Goal: Task Accomplishment & Management: Use online tool/utility

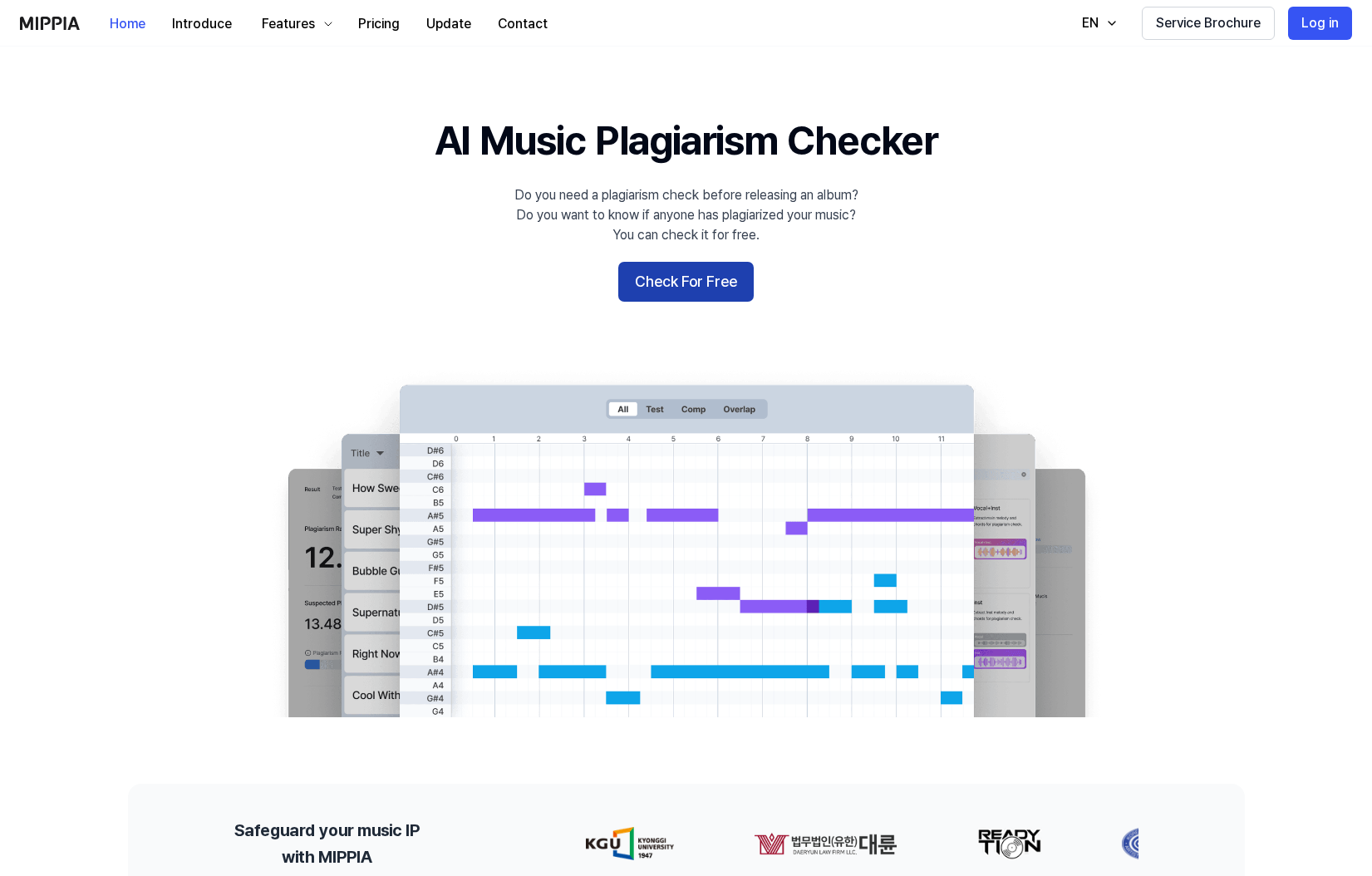
click at [727, 281] on button "Check For Free" at bounding box center [686, 282] width 135 height 39
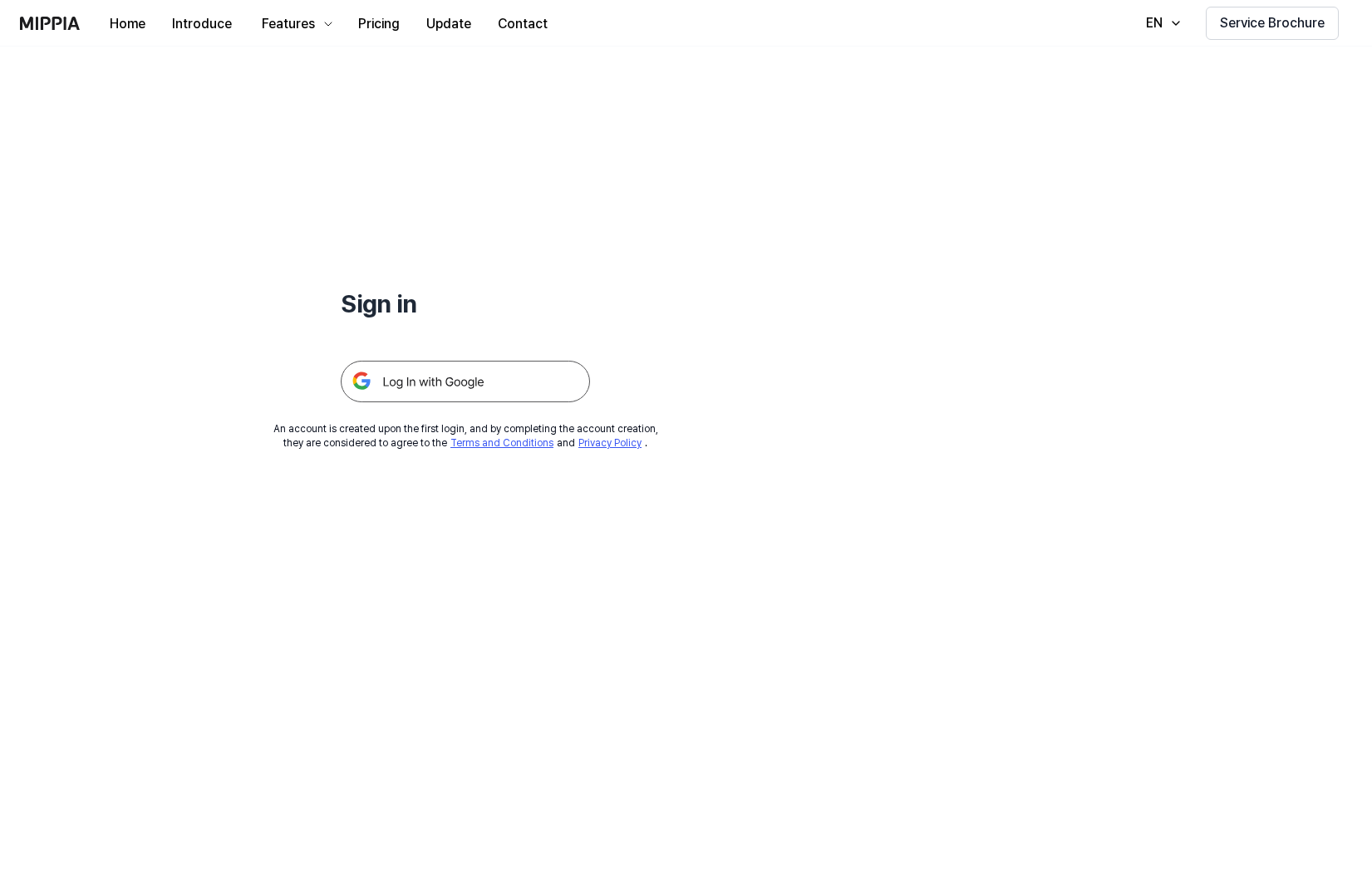
click at [476, 373] on img at bounding box center [466, 381] width 250 height 41
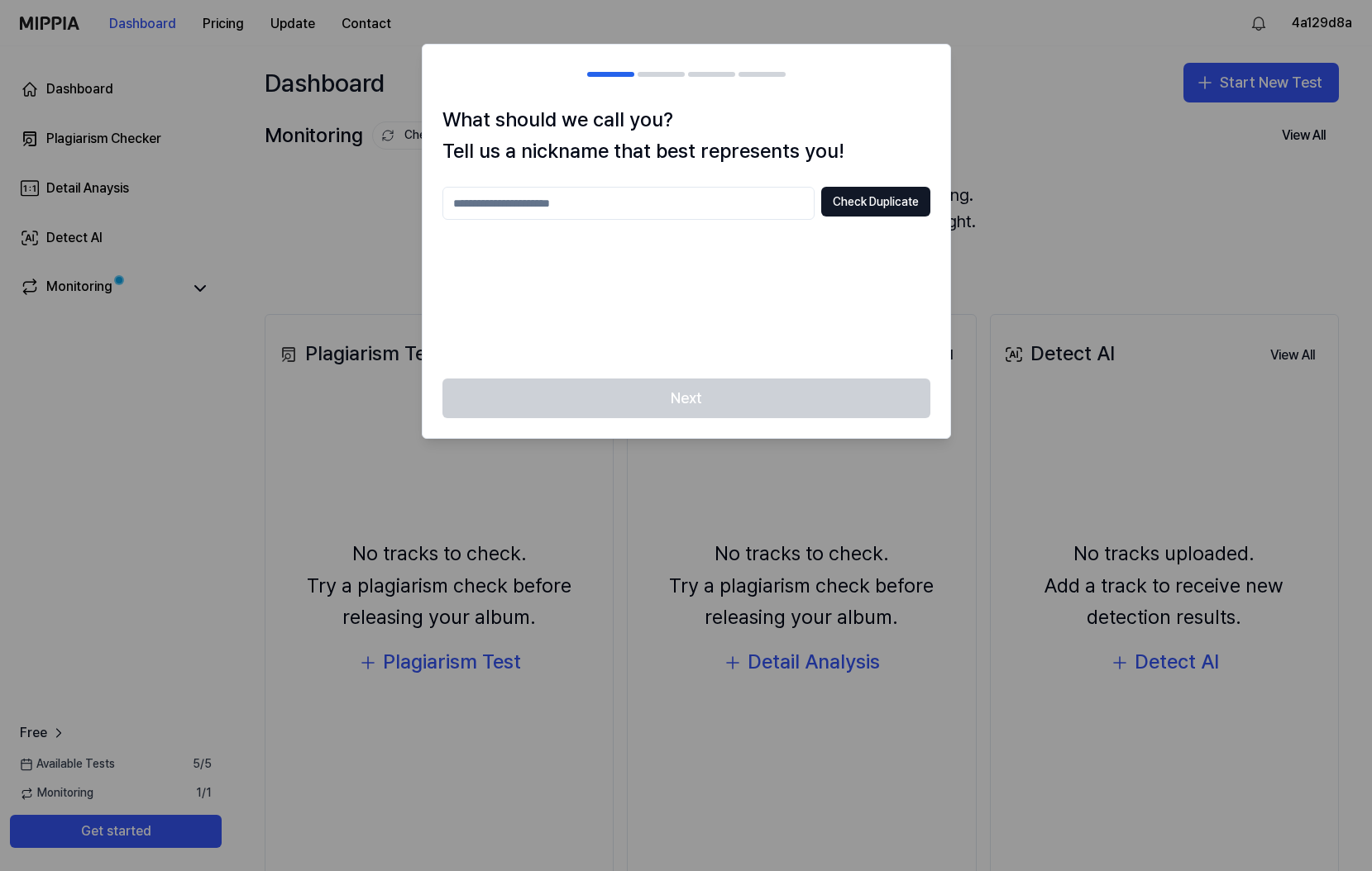
click at [703, 206] on input "text" at bounding box center [629, 203] width 372 height 33
type input "*******"
click at [884, 198] on button "Check Duplicate" at bounding box center [875, 202] width 109 height 30
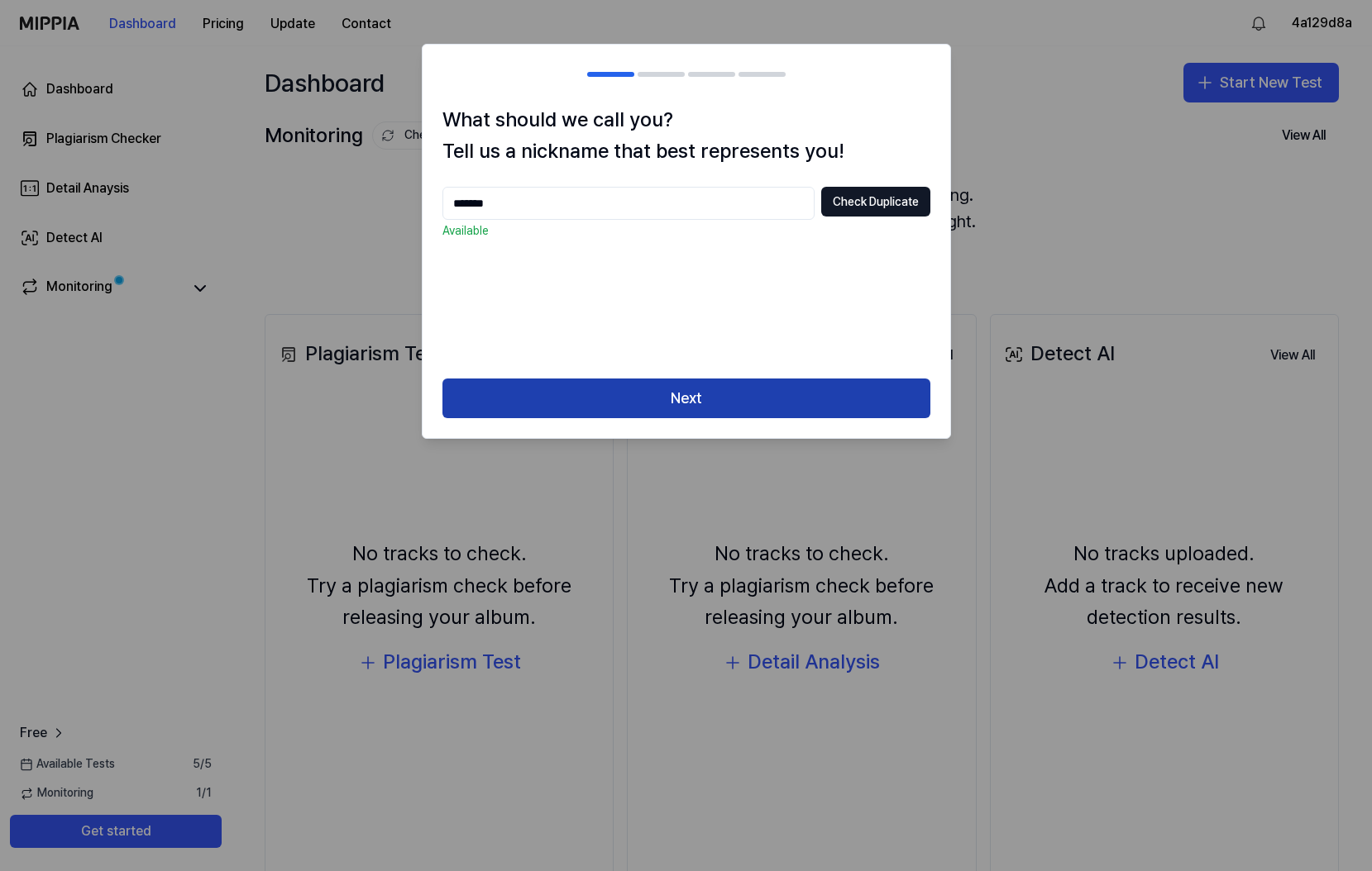
click at [702, 392] on button "Next" at bounding box center [686, 398] width 488 height 39
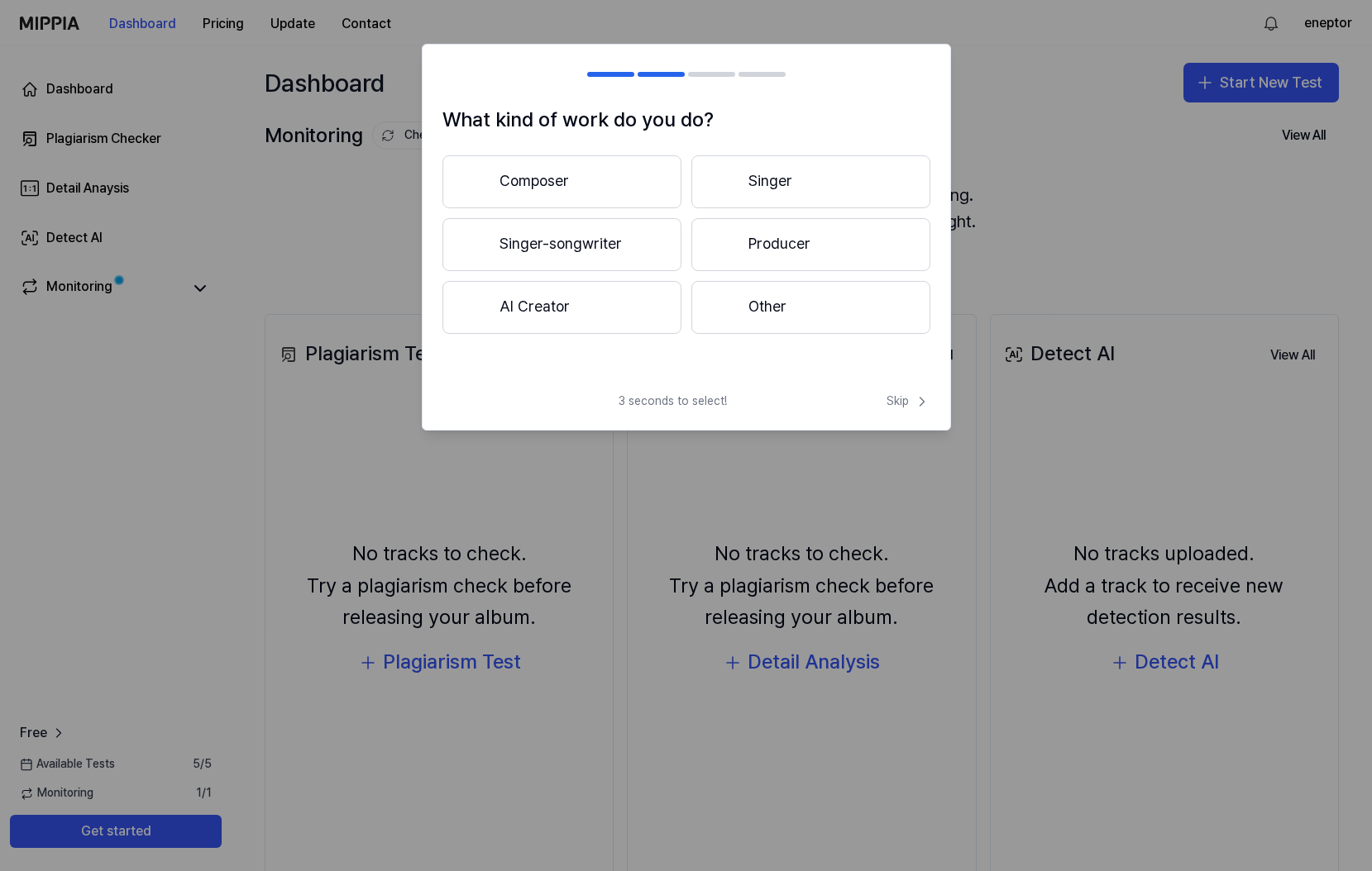
click at [609, 179] on button "Composer" at bounding box center [562, 181] width 239 height 53
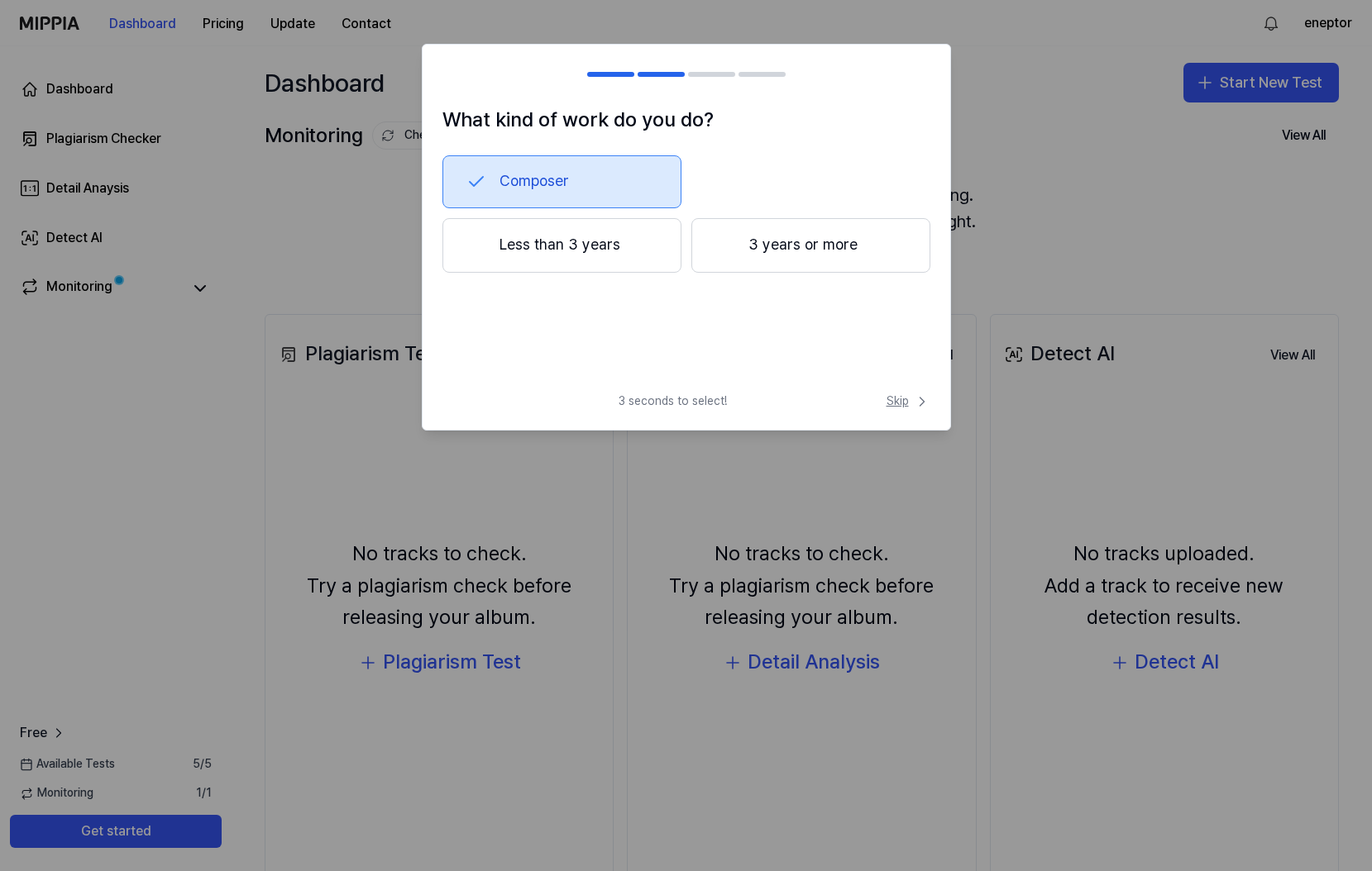
click at [897, 400] on span "Skip" at bounding box center [908, 401] width 44 height 17
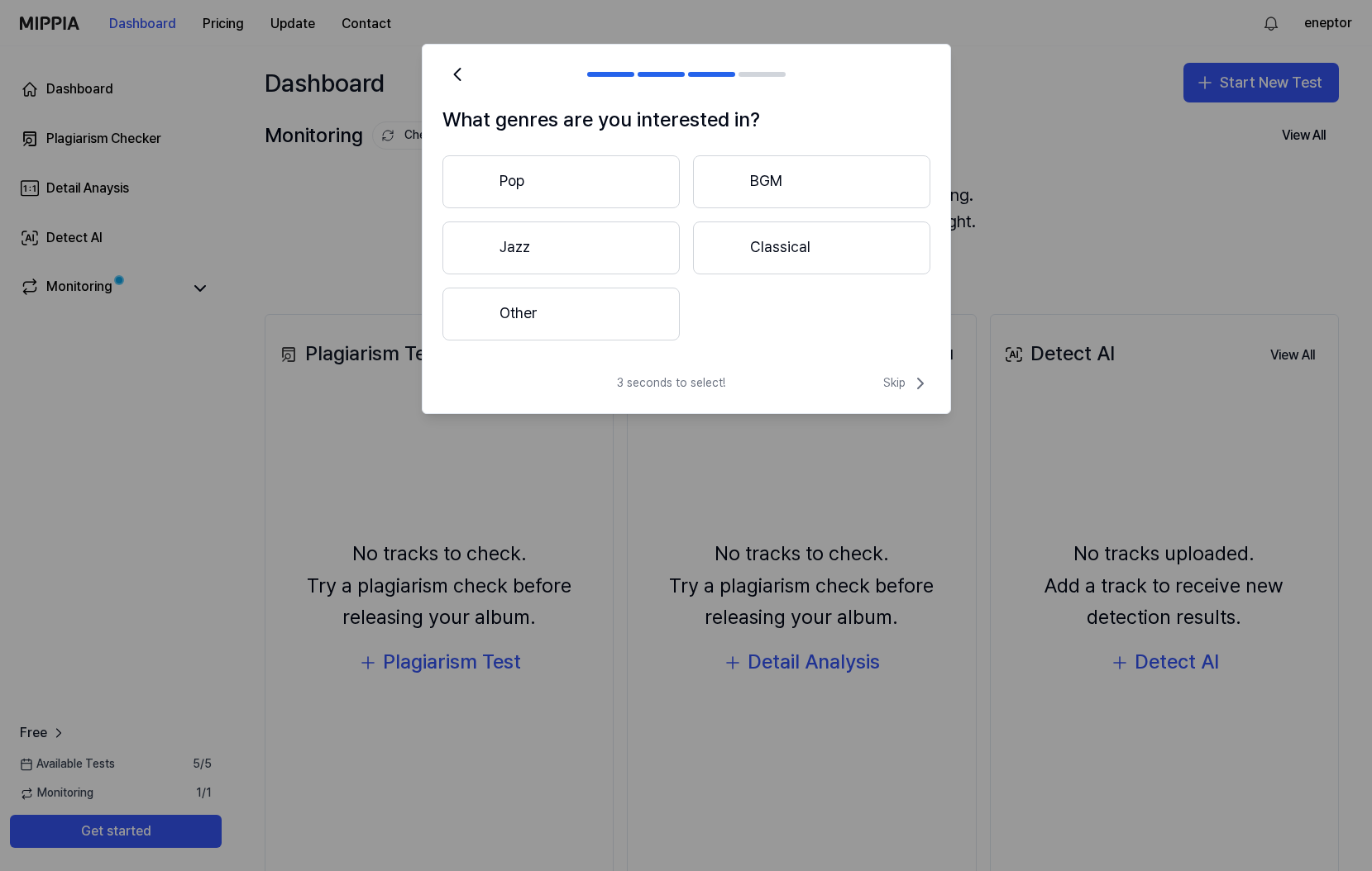
click at [904, 399] on div "3 seconds to select! Skip" at bounding box center [686, 393] width 528 height 39
click at [904, 380] on span "Skip" at bounding box center [906, 383] width 47 height 20
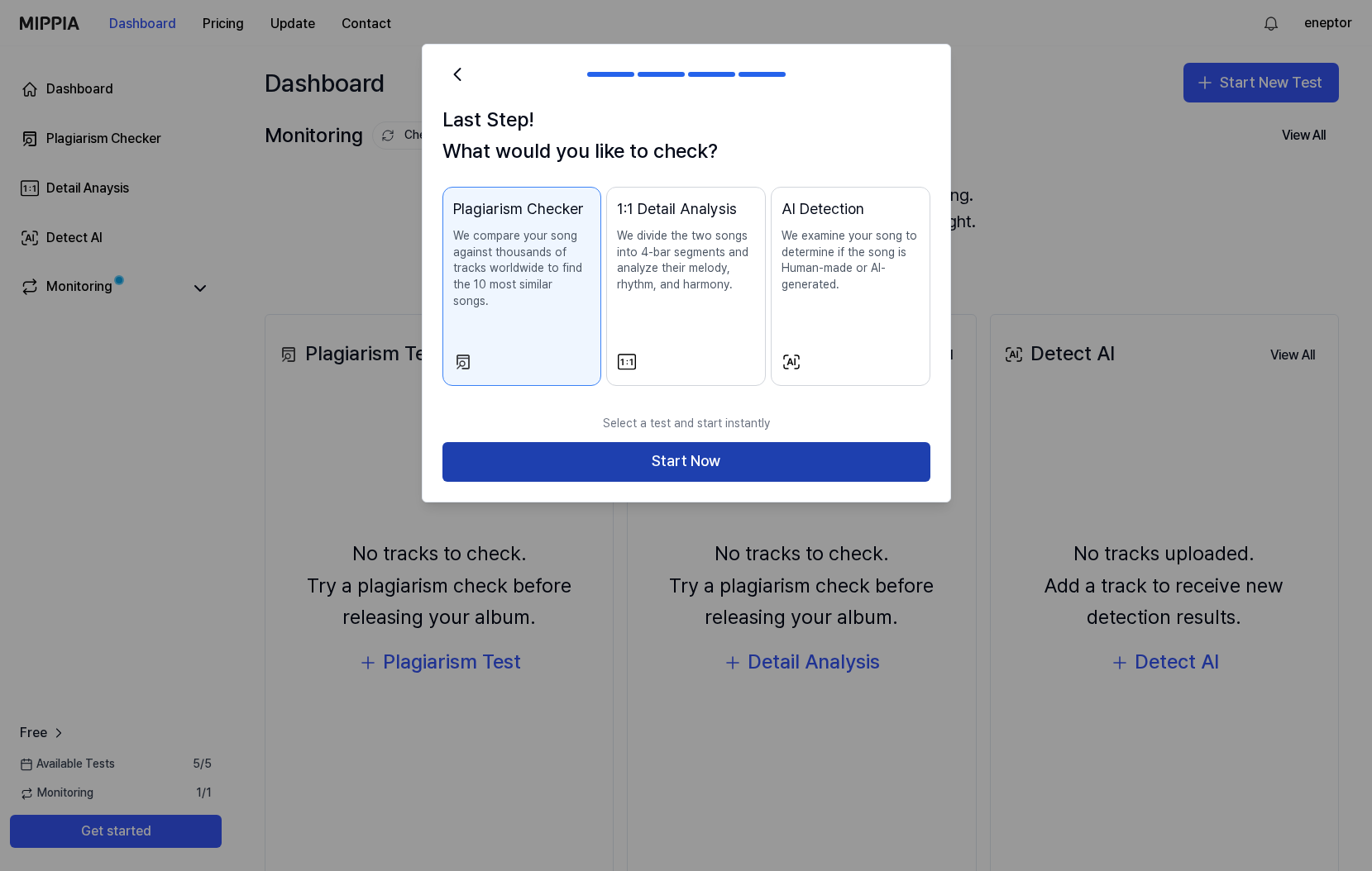
click at [795, 443] on button "Start Now" at bounding box center [686, 462] width 488 height 39
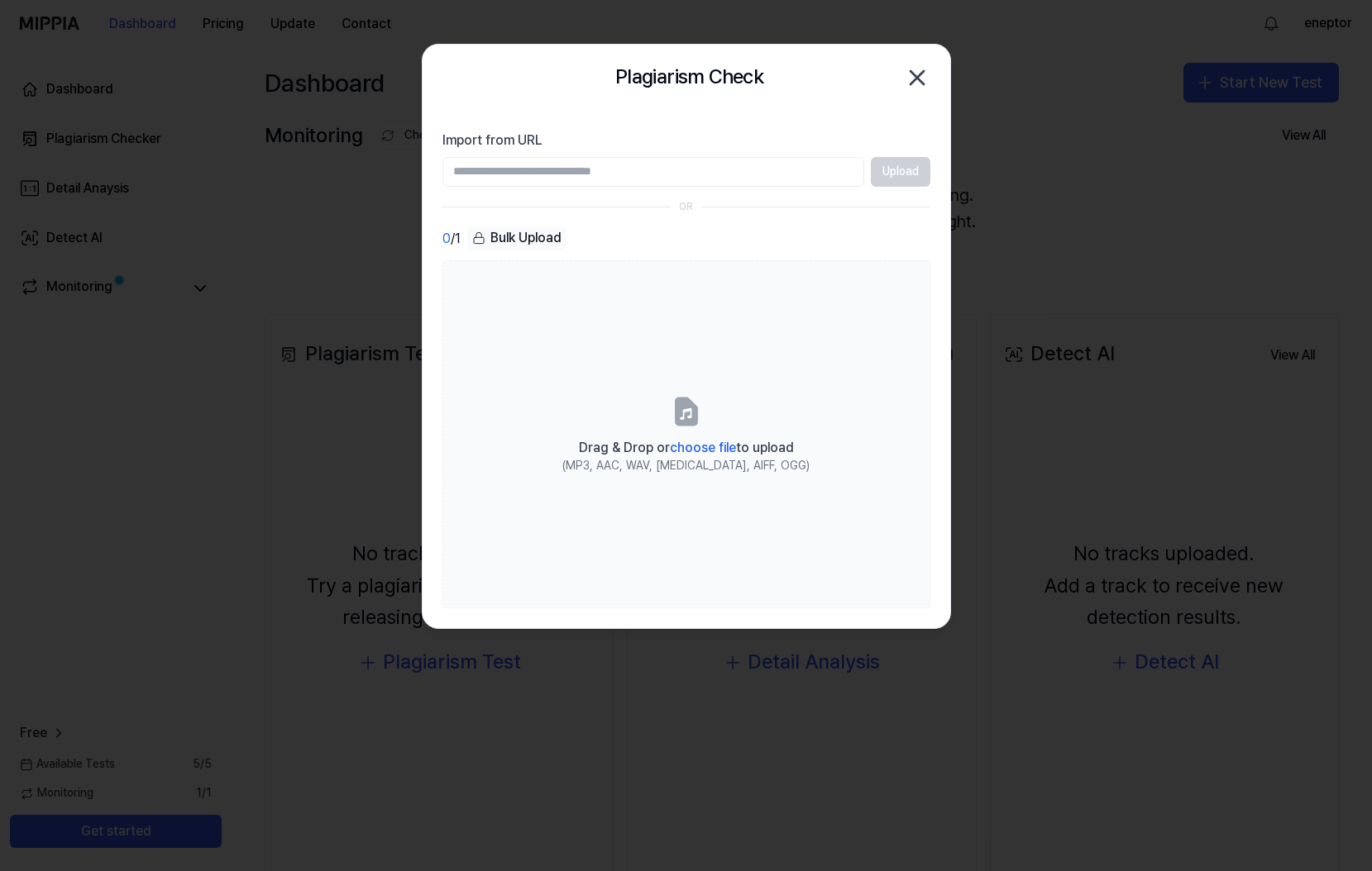
paste input "**********"
type input "**********"
click at [890, 169] on button "Upload" at bounding box center [900, 172] width 60 height 30
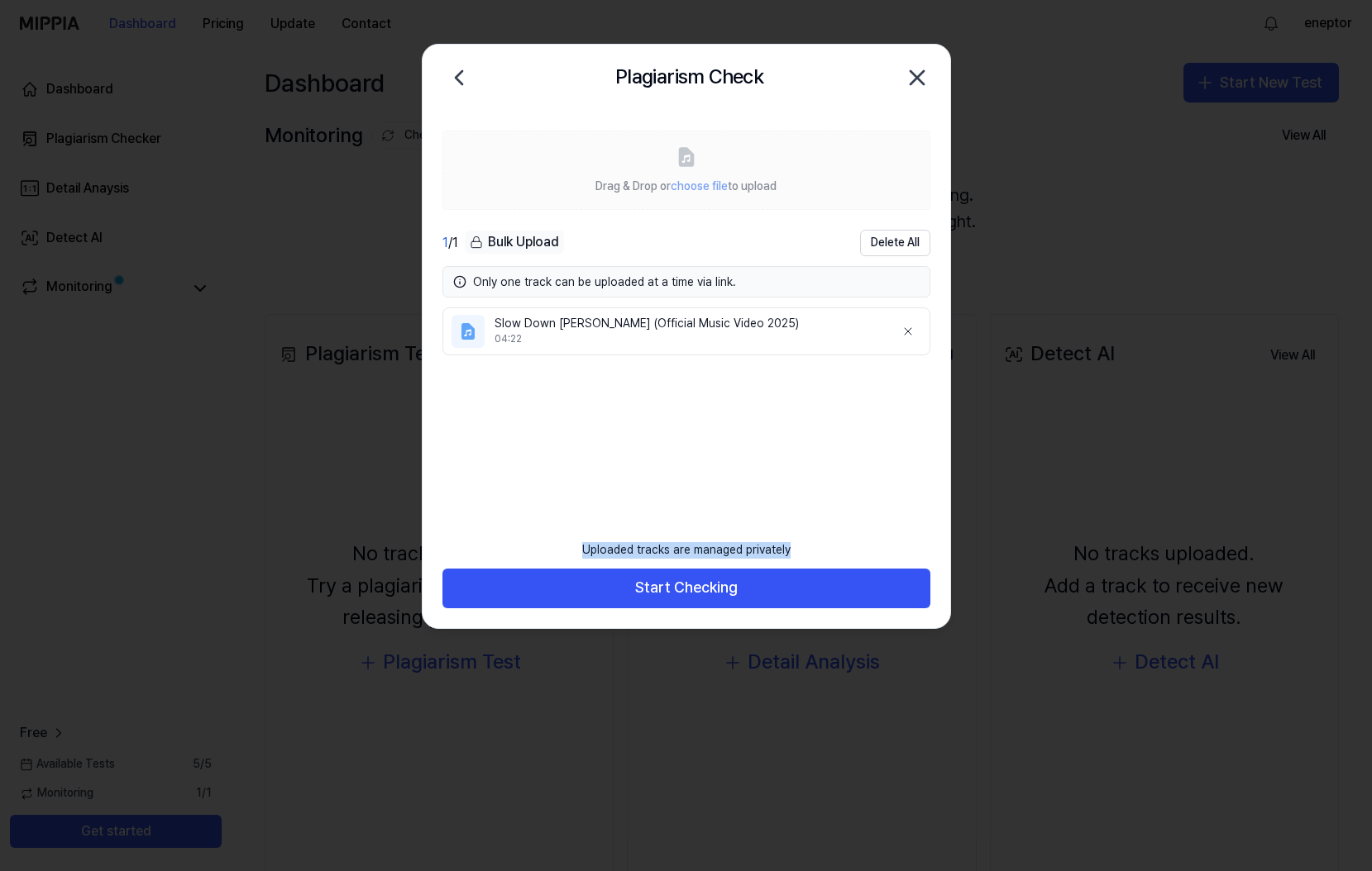
drag, startPoint x: 789, startPoint y: 551, endPoint x: 560, endPoint y: 537, distance: 229.4
click at [560, 537] on footer "Uploaded tracks are managed privately Start Checking" at bounding box center [686, 569] width 488 height 76
copy div "Uploaded tracks are managed privately"
click at [856, 500] on ul "Slow Down [PERSON_NAME] (Official Music Video 2025) 04:22" at bounding box center [686, 407] width 488 height 200
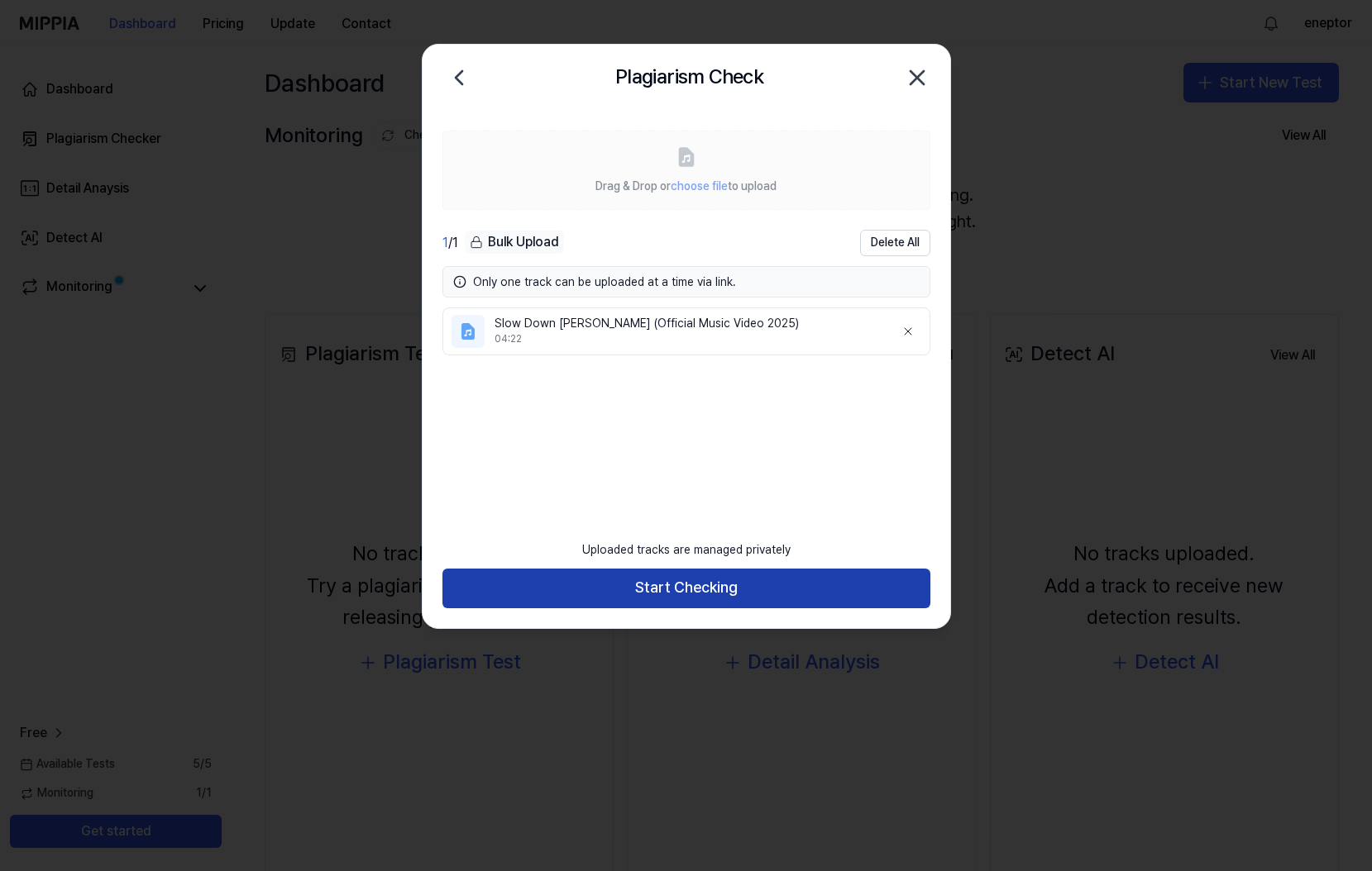
click at [767, 593] on button "Start Checking" at bounding box center [686, 588] width 488 height 39
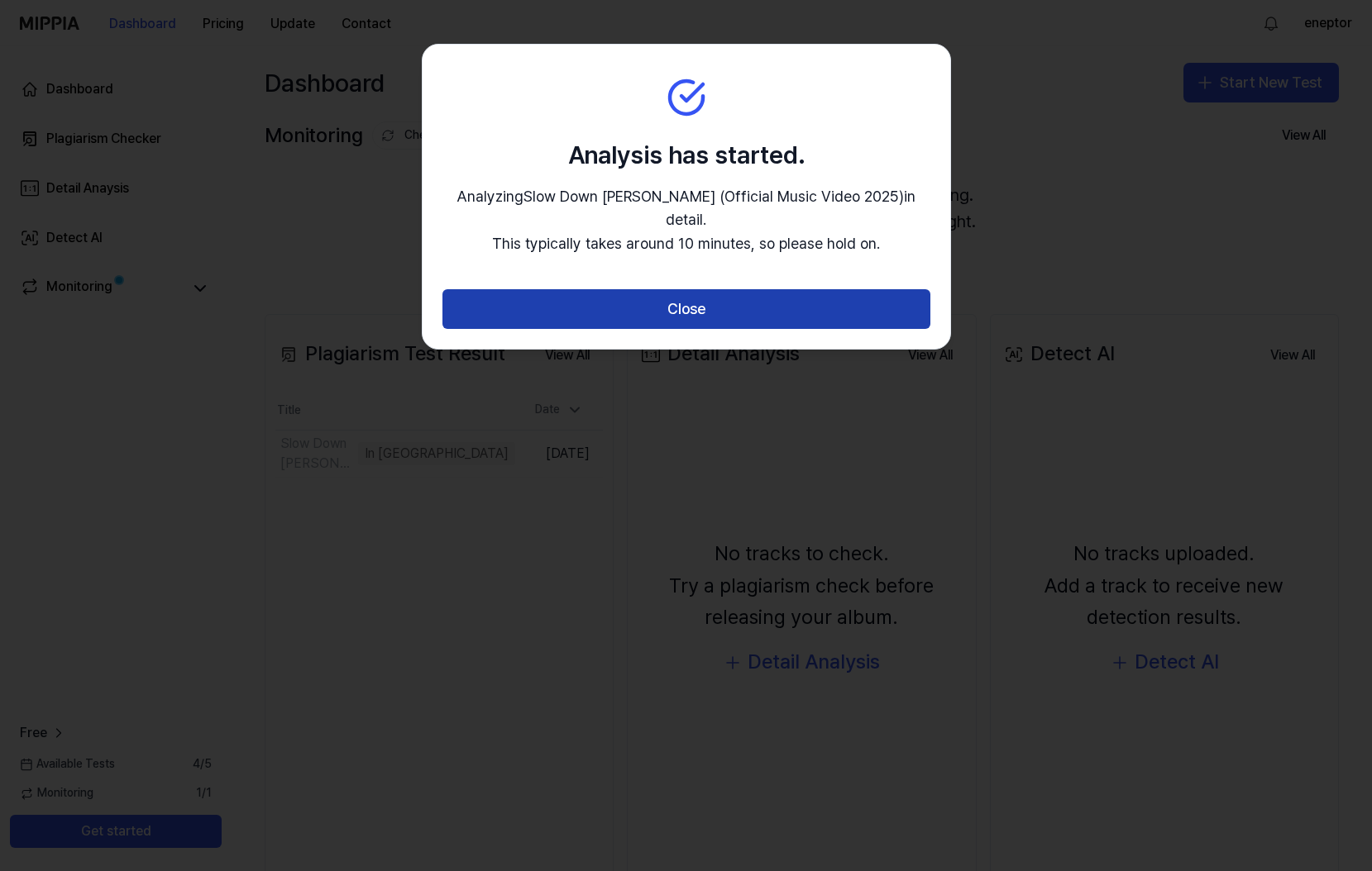
click at [818, 290] on button "Close" at bounding box center [686, 309] width 488 height 39
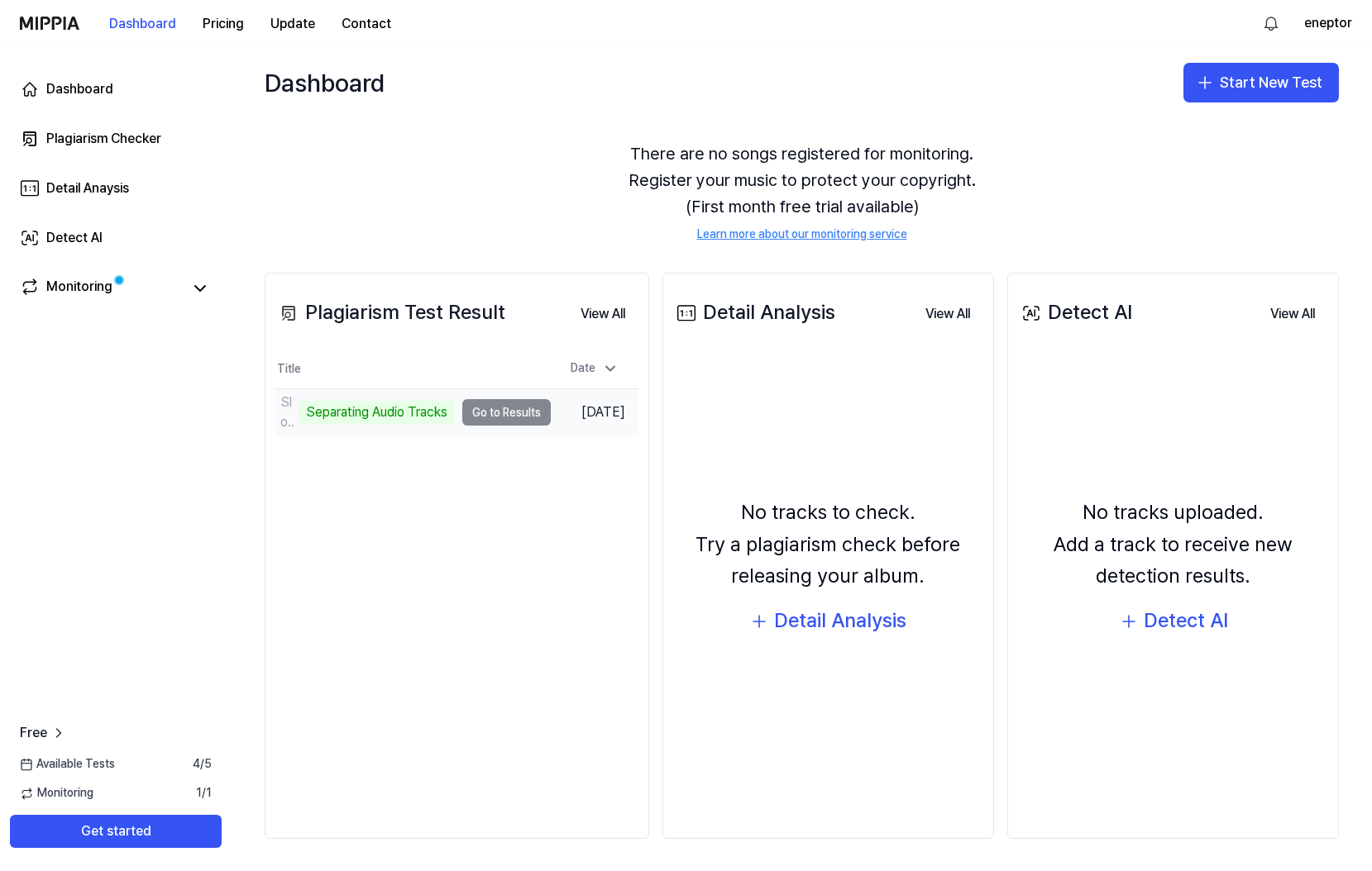
click at [521, 414] on td "Slow Down [PERSON_NAME] (Official Music Video 2025) Separating Audio Tracks Go …" at bounding box center [413, 413] width 276 height 47
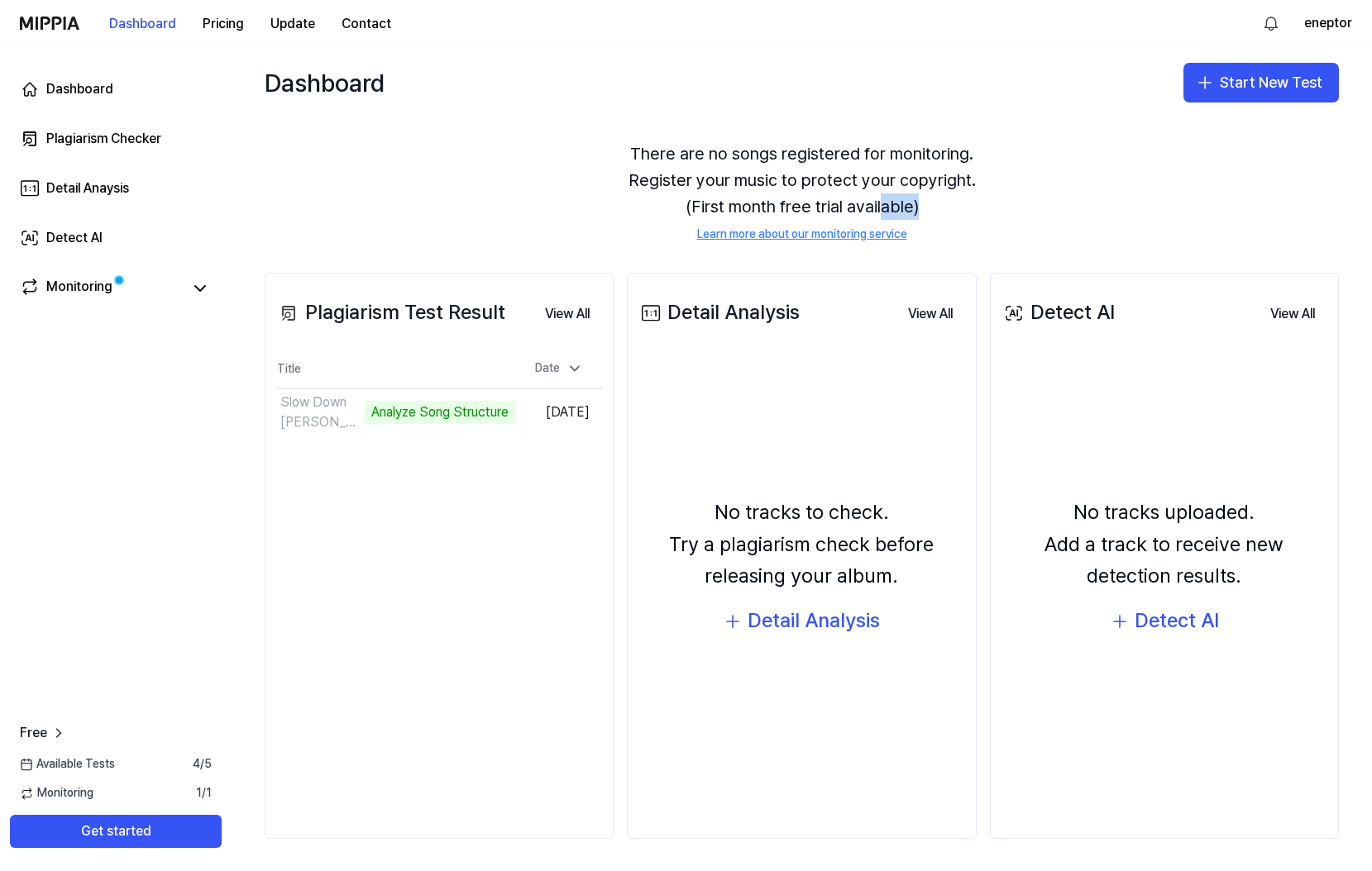
drag, startPoint x: 920, startPoint y: 212, endPoint x: 879, endPoint y: 203, distance: 42.0
click at [879, 203] on div "There are no songs registered for monitoring. Register your music to protect yo…" at bounding box center [801, 191] width 1074 height 142
click at [624, 148] on div "There are no songs registered for monitoring. Register your music to protect yo…" at bounding box center [801, 191] width 1074 height 142
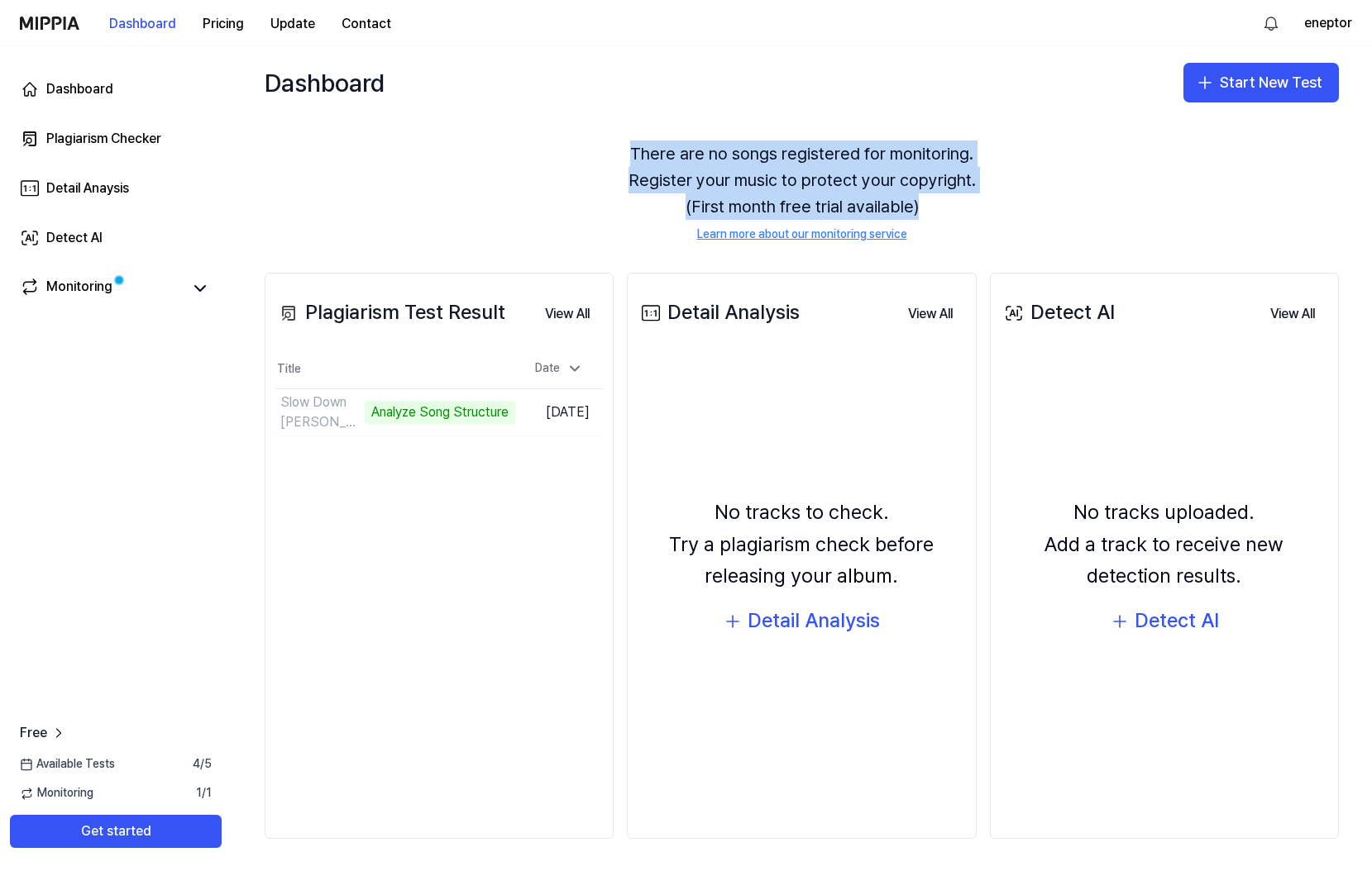
drag, startPoint x: 624, startPoint y: 148, endPoint x: 948, endPoint y: 211, distance: 330.1
click at [948, 211] on div "There are no songs registered for monitoring. Register your music to protect yo…" at bounding box center [801, 191] width 1074 height 142
click at [575, 309] on button "View All" at bounding box center [567, 314] width 71 height 33
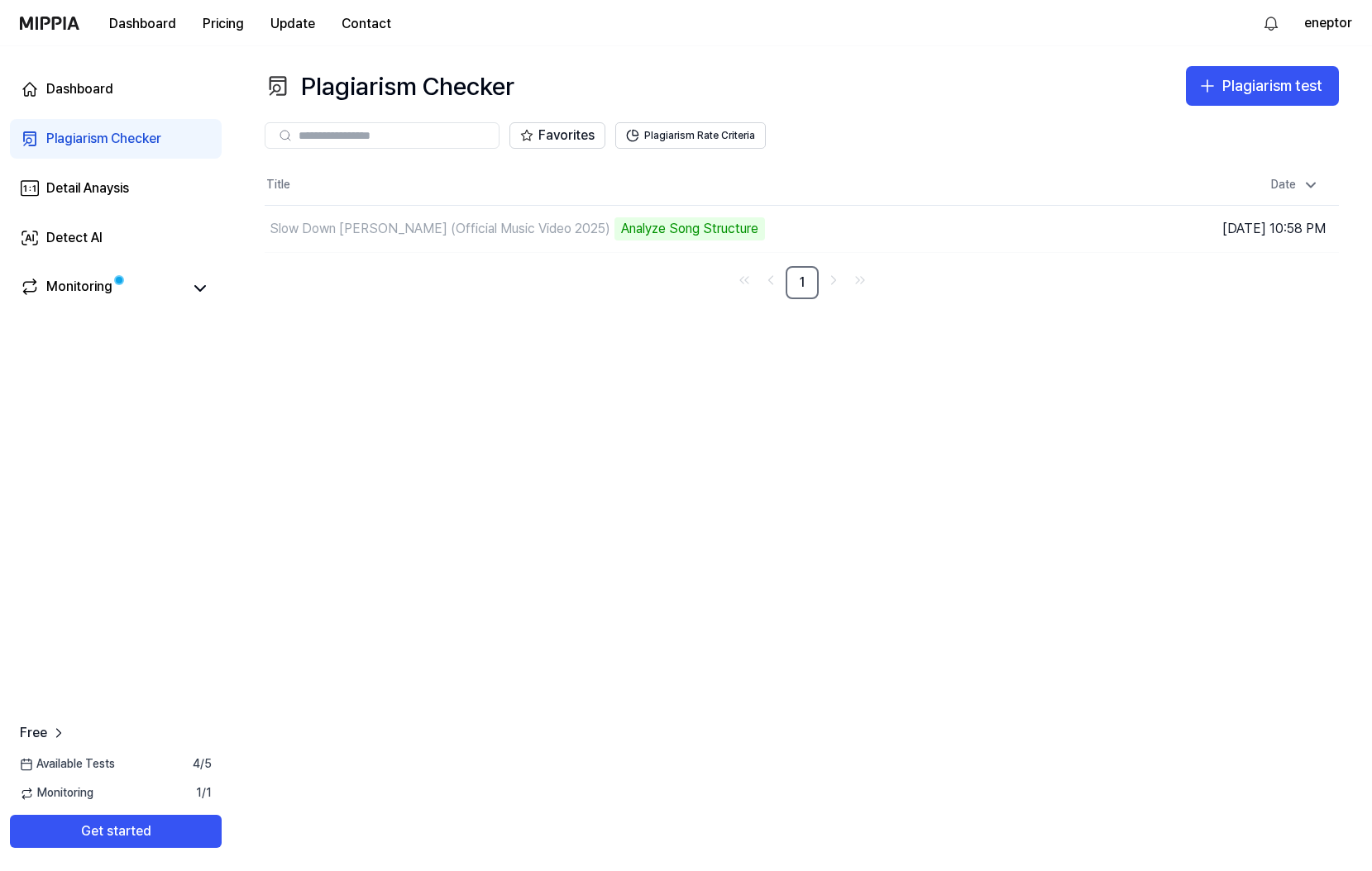
click at [883, 184] on th "Title" at bounding box center [667, 185] width 805 height 39
click at [939, 226] on td "Slow Down [PERSON_NAME] (Official Music Video 2025) Analyze Song Structure Go t…" at bounding box center [667, 229] width 805 height 47
click at [197, 283] on icon at bounding box center [200, 288] width 20 height 20
click at [198, 290] on icon at bounding box center [200, 288] width 20 height 20
click at [75, 772] on span "Available Tests" at bounding box center [67, 765] width 95 height 17
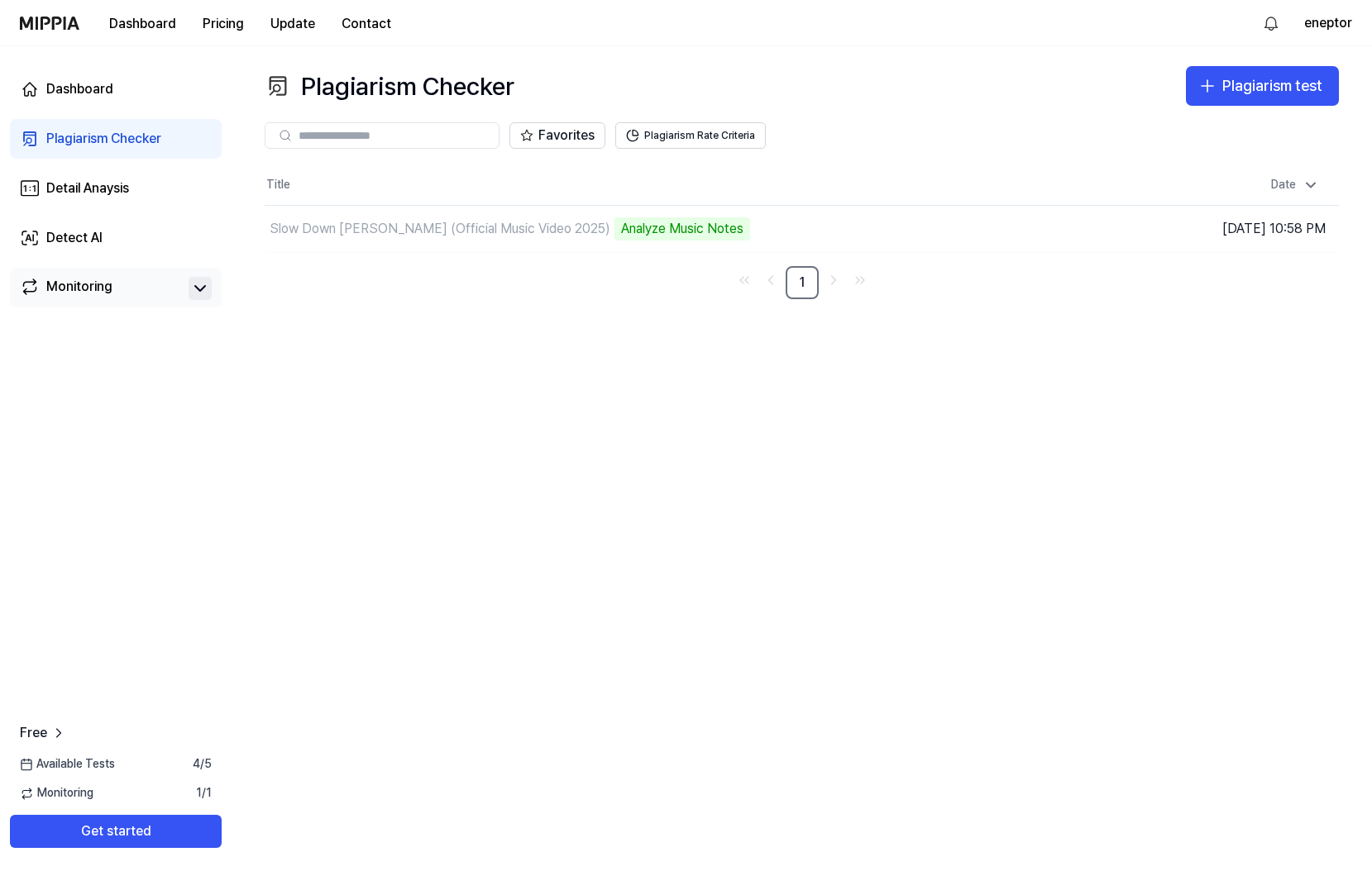
click at [717, 347] on div "Plagiarism Checker Plagiarism test Plagiarism Checker Detail Analysis Detect AI…" at bounding box center [801, 458] width 1140 height 824
click at [934, 239] on td "Slow Down [PERSON_NAME] (Official Music Video 2025) Analyze Music Notes Go to R…" at bounding box center [667, 229] width 805 height 47
click at [935, 239] on td "Slow Down [PERSON_NAME] (Official Music Video 2025) Analyze Music Notes Go to R…" at bounding box center [667, 229] width 805 height 47
click at [191, 287] on icon at bounding box center [200, 288] width 20 height 20
click at [201, 287] on icon at bounding box center [200, 288] width 10 height 5
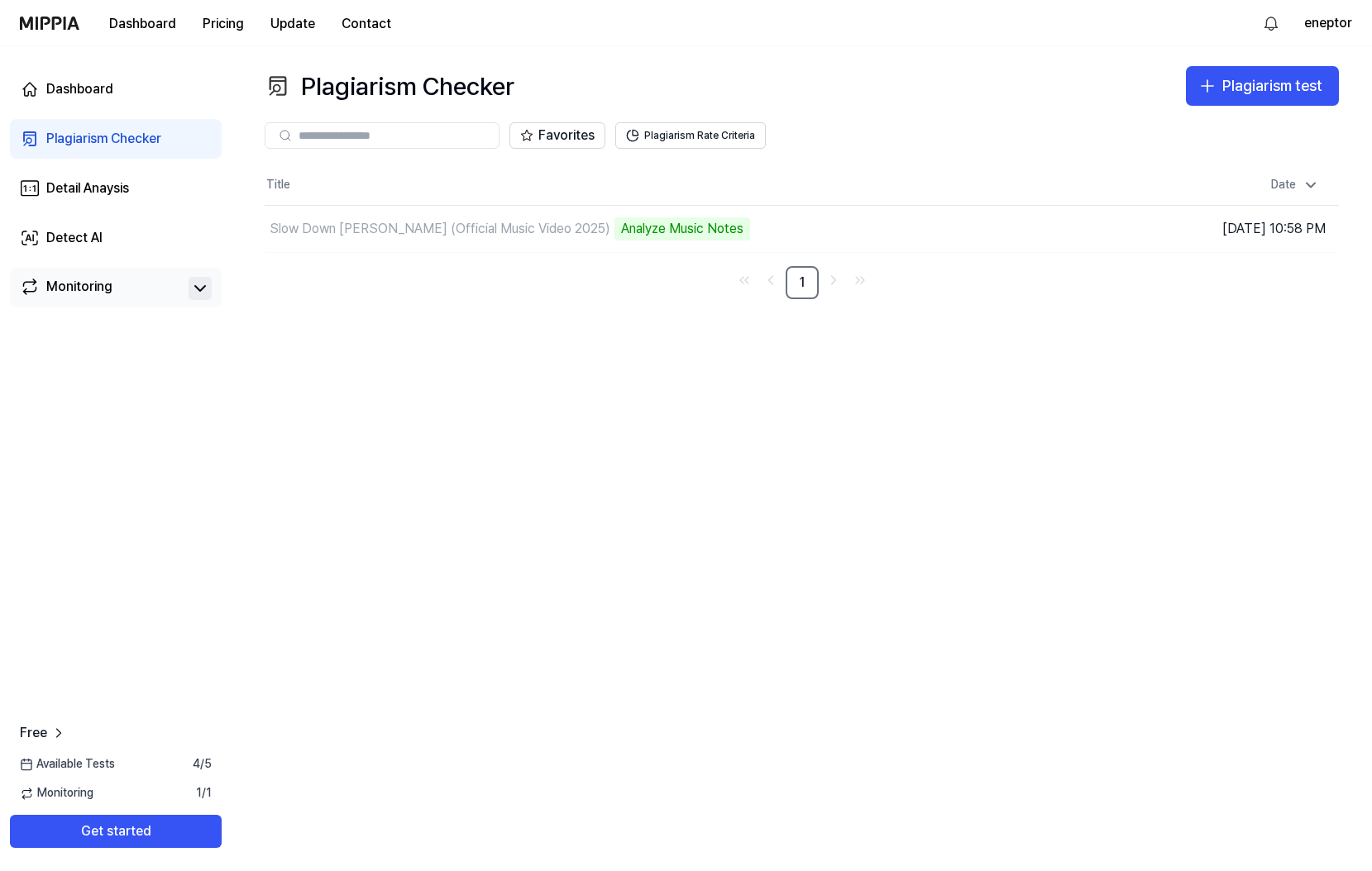
click at [349, 292] on nav "1" at bounding box center [801, 282] width 1074 height 33
click at [413, 222] on div "Slow Down [PERSON_NAME] (Official Music Video 2025)" at bounding box center [440, 229] width 341 height 20
click at [125, 835] on button "Get started" at bounding box center [116, 831] width 212 height 33
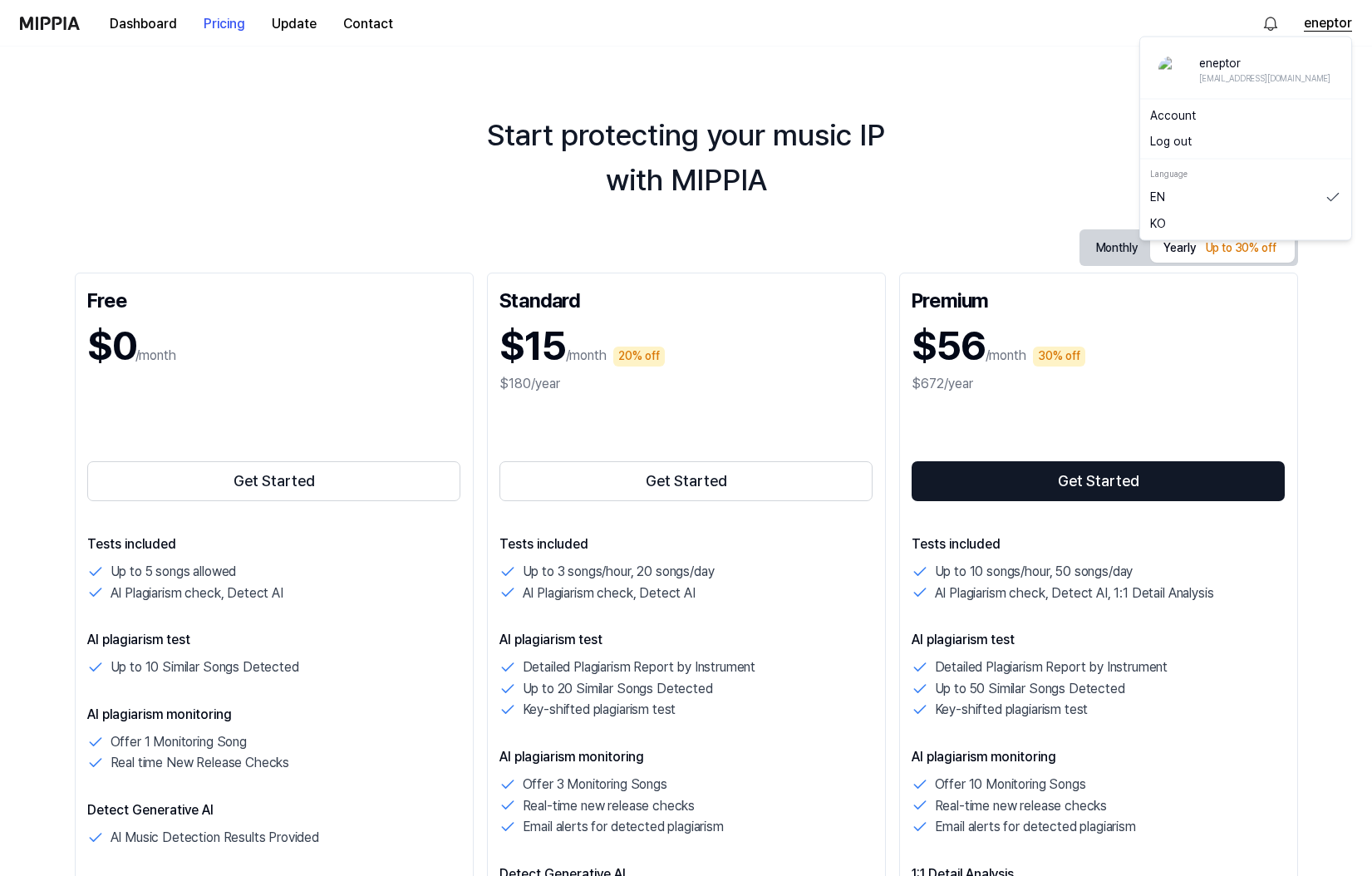
click at [1325, 24] on button "eneptor" at bounding box center [1328, 23] width 48 height 20
click at [956, 170] on div "Start protecting your music IP with MIPPIA" at bounding box center [686, 158] width 1372 height 90
click at [1326, 20] on button "eneptor" at bounding box center [1328, 23] width 48 height 20
click at [1223, 64] on div "eneptor" at bounding box center [1265, 64] width 131 height 17
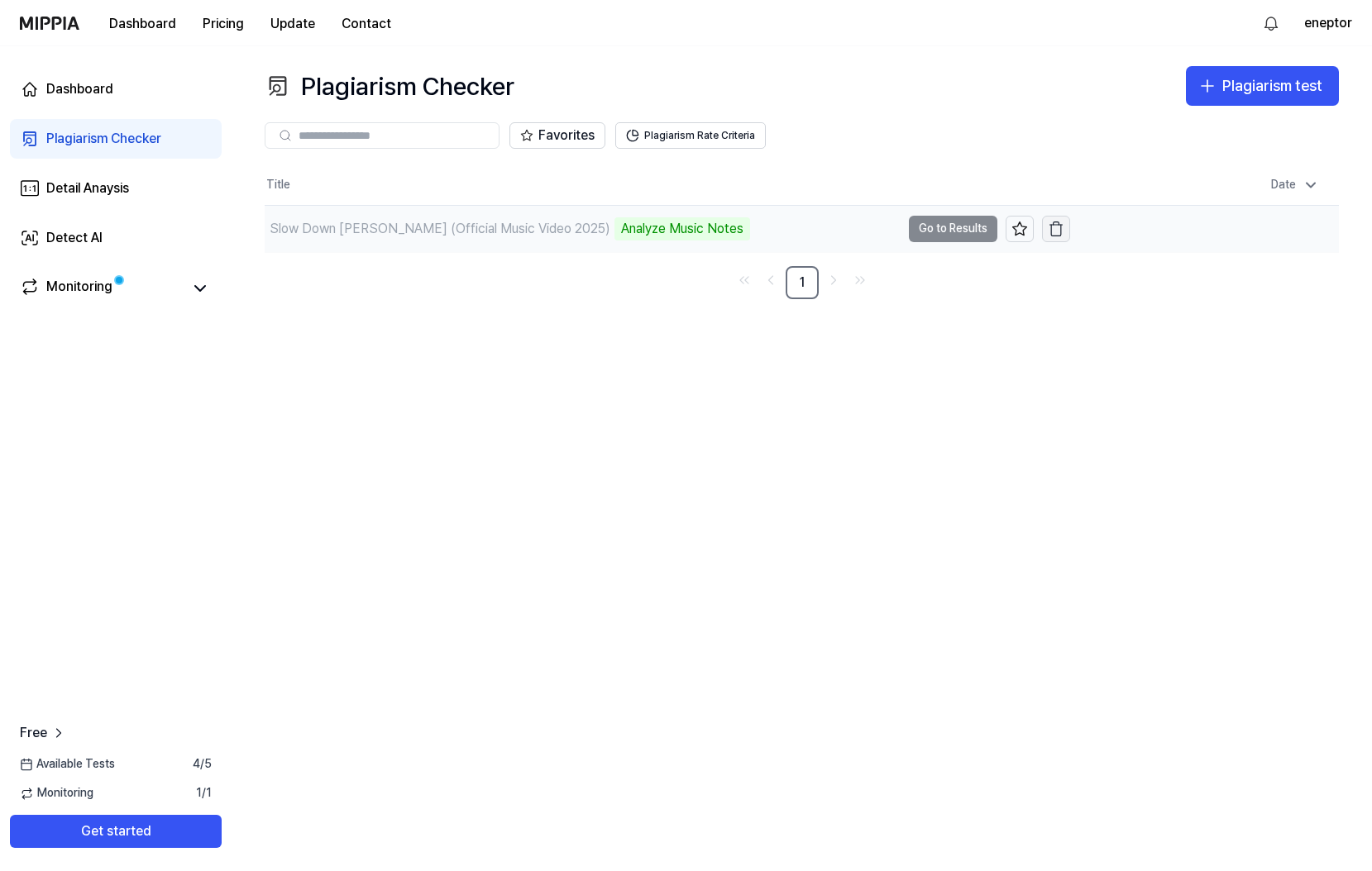
click at [1056, 225] on icon "button" at bounding box center [1055, 225] width 12 height 0
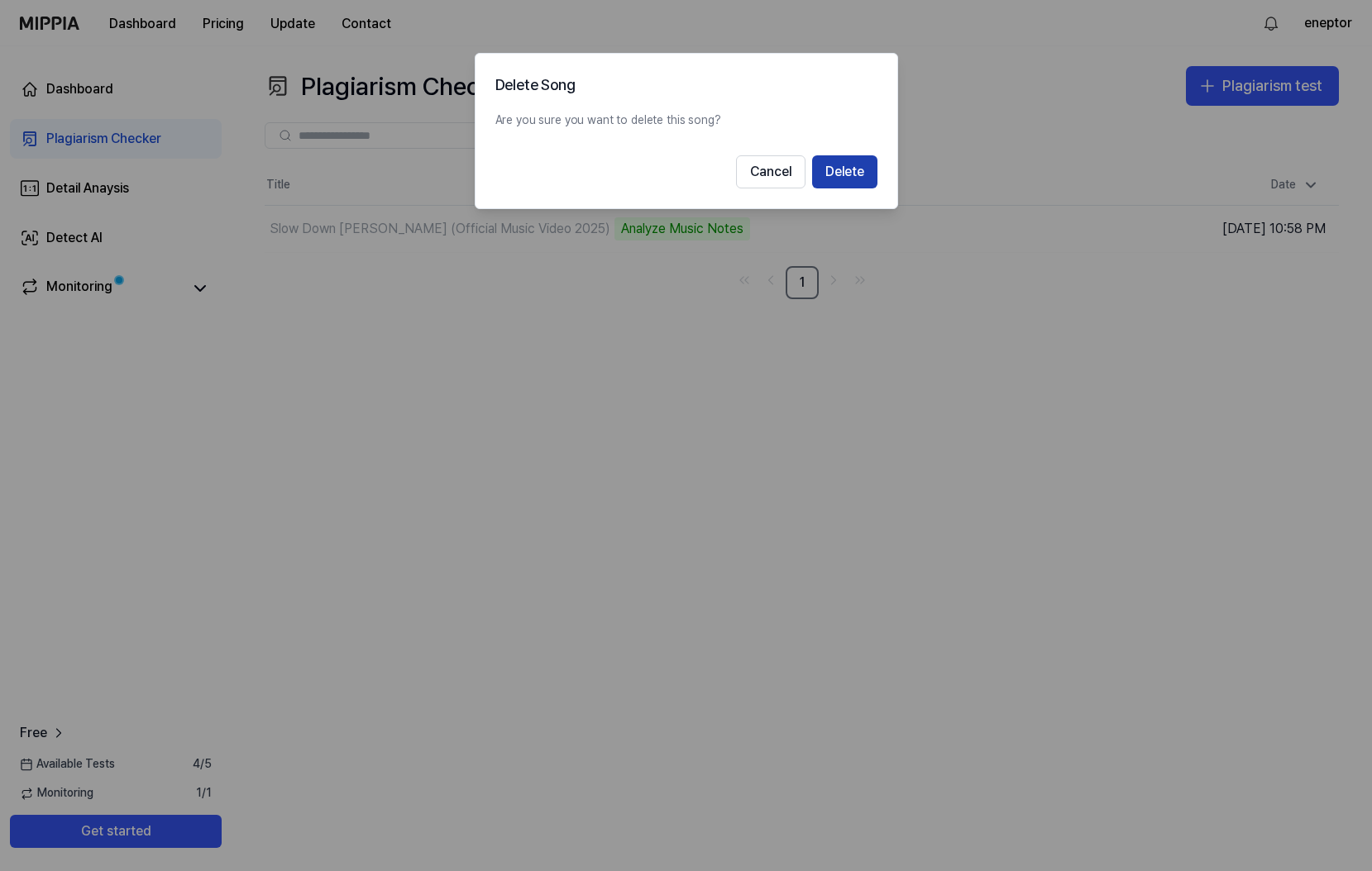
click at [855, 174] on button "Delete" at bounding box center [844, 171] width 65 height 33
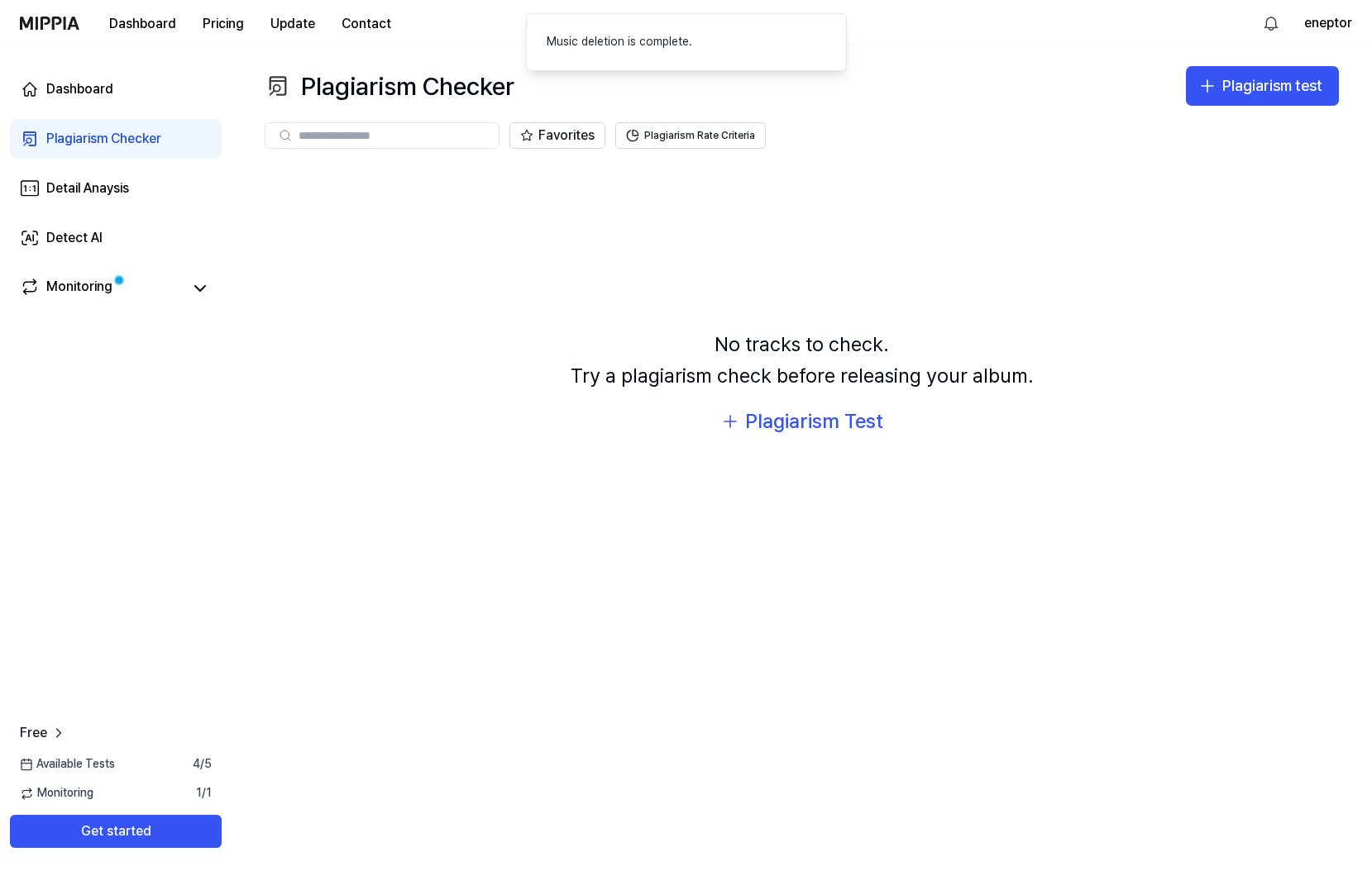
click at [600, 273] on div "No tracks to check. Try a plagiarism check before releasing your album. Plagiar…" at bounding box center [801, 383] width 1074 height 436
click at [103, 88] on div "Dashboard" at bounding box center [80, 89] width 67 height 20
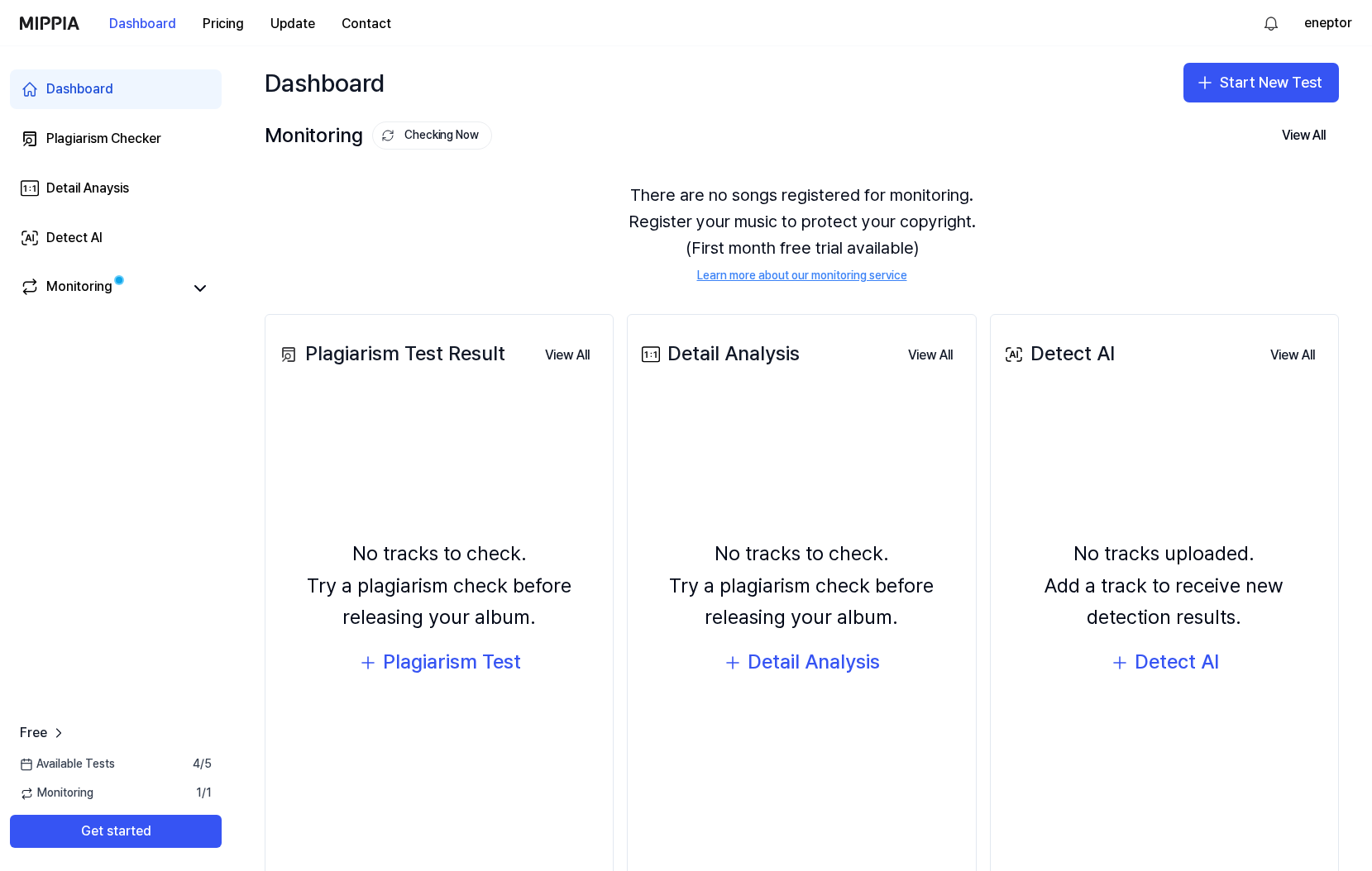
click at [48, 22] on img at bounding box center [50, 23] width 60 height 13
